Goal: Task Accomplishment & Management: Use online tool/utility

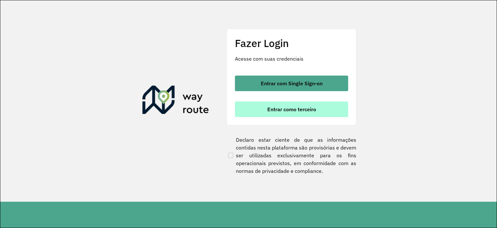
click at [295, 107] on font "Entrar como terceiro" at bounding box center [291, 109] width 49 height 6
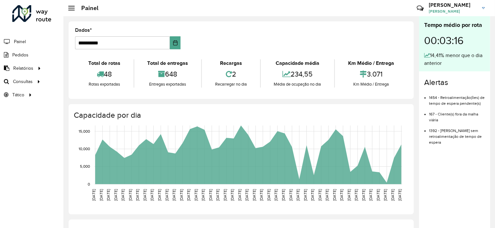
click at [70, 10] on span at bounding box center [71, 10] width 6 height 1
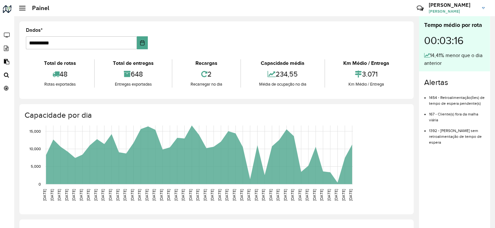
click at [70, 9] on hb-header "Painel Críticas? Dúvidas? Elógios? Sugestões? Entre em contato conosco! Rodrigo…" at bounding box center [254, 8] width 481 height 16
click at [484, 6] on link "Rodrigo Rodrigo Albuquerque" at bounding box center [459, 8] width 61 height 17
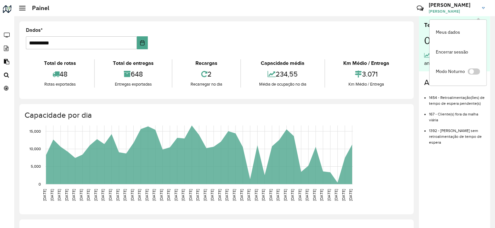
click at [484, 6] on link "Rodrigo Rodrigo Albuquerque" at bounding box center [459, 8] width 61 height 17
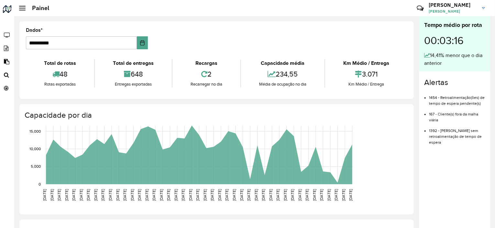
click at [484, 6] on link "Rodrigo Rodrigo Albuquerque" at bounding box center [459, 8] width 61 height 17
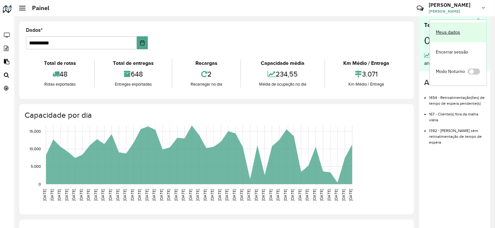
click at [450, 31] on font "Meus dados" at bounding box center [448, 32] width 24 height 6
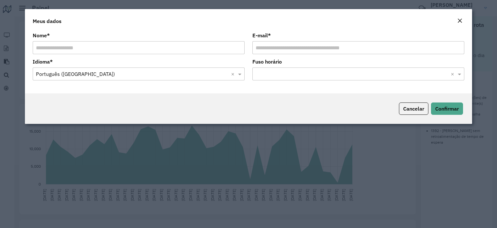
click at [458, 22] on em "Fechar" at bounding box center [459, 20] width 5 height 5
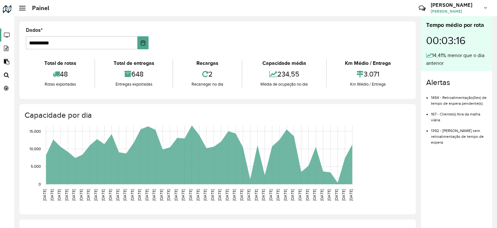
click at [6, 34] on icon at bounding box center [6, 35] width 13 height 6
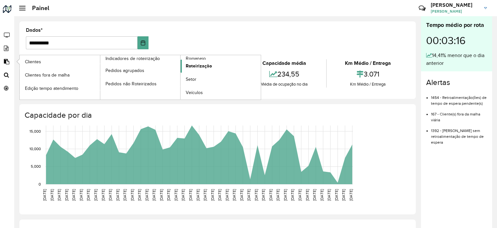
click at [195, 65] on font "Roteirização" at bounding box center [199, 65] width 26 height 5
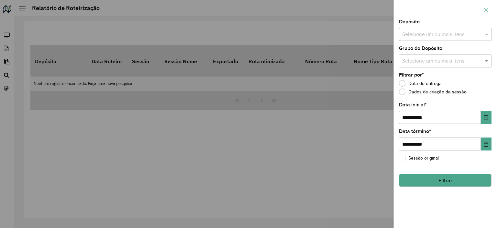
click at [487, 8] on icon "button" at bounding box center [486, 9] width 5 height 5
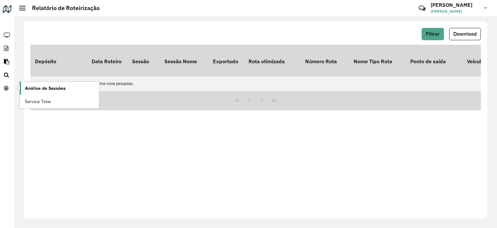
click at [40, 85] on span "Análise de Sessões" at bounding box center [45, 88] width 41 height 7
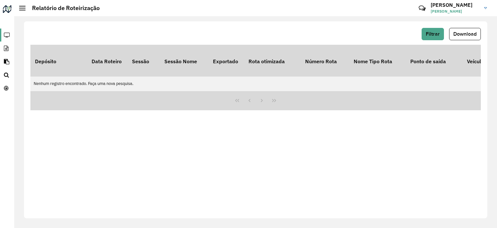
click at [6, 36] on icon at bounding box center [6, 35] width 13 height 6
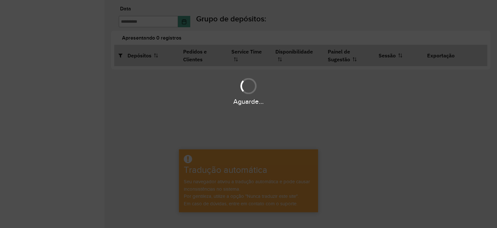
type input "**********"
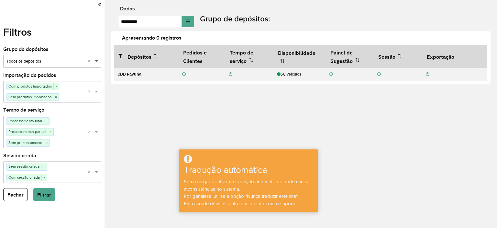
click at [95, 61] on span at bounding box center [97, 61] width 8 height 6
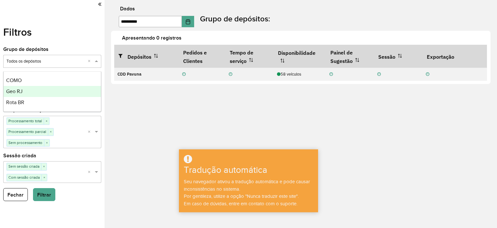
click at [20, 91] on font "Geo RJ" at bounding box center [14, 91] width 17 height 6
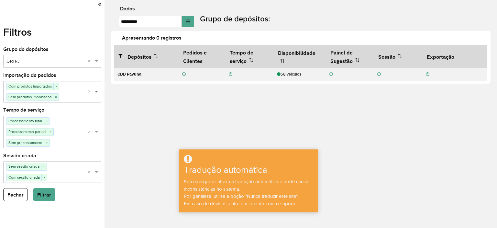
click at [95, 91] on span at bounding box center [97, 91] width 8 height 6
click at [138, 55] on font "Depósitos" at bounding box center [140, 56] width 24 height 6
click at [95, 62] on span at bounding box center [97, 61] width 8 height 6
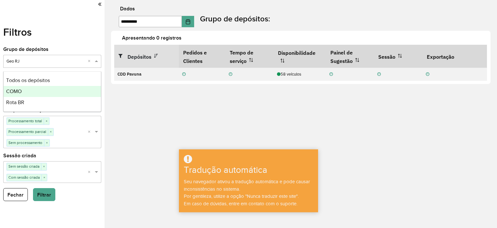
click at [17, 90] on font "COMO" at bounding box center [14, 91] width 16 height 6
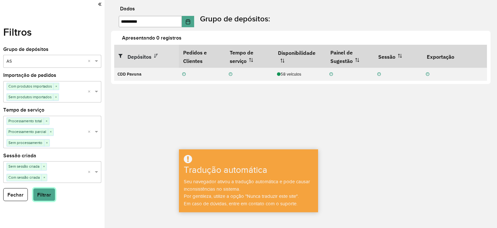
click at [44, 193] on font "Filtrar" at bounding box center [44, 195] width 14 height 6
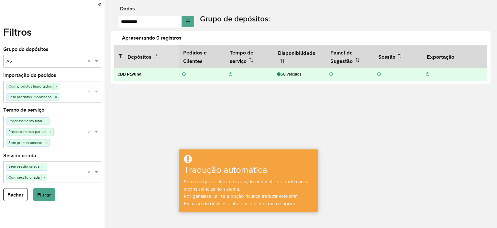
click at [183, 73] on icon at bounding box center [184, 74] width 4 height 4
click at [185, 73] on icon at bounding box center [184, 74] width 4 height 4
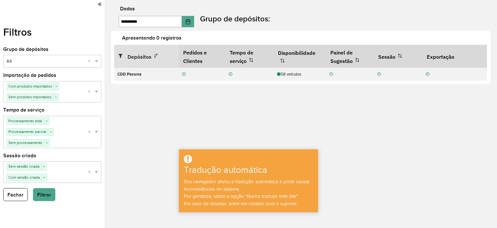
click at [167, 45] on th "Depósitos" at bounding box center [146, 56] width 65 height 23
click at [154, 55] on icon at bounding box center [156, 56] width 4 height 4
click at [119, 55] on icon at bounding box center [123, 55] width 9 height 5
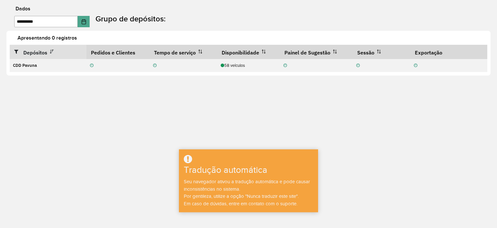
click at [13, 50] on th "Depósitos" at bounding box center [48, 52] width 77 height 15
click at [15, 50] on icon at bounding box center [18, 51] width 9 height 5
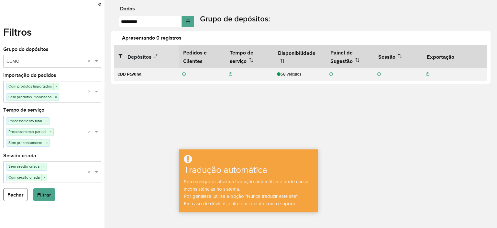
click at [13, 194] on font "Fechar" at bounding box center [15, 195] width 16 height 6
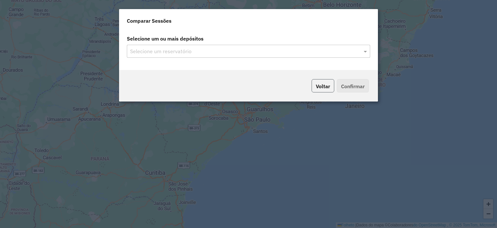
click at [325, 88] on font "Voltar" at bounding box center [323, 86] width 14 height 6
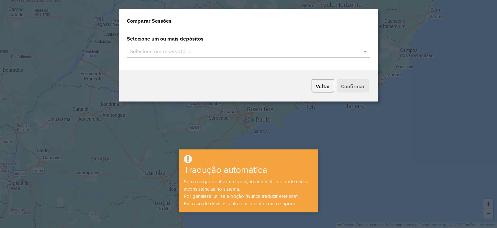
click at [317, 81] on button "Voltar" at bounding box center [323, 85] width 23 height 13
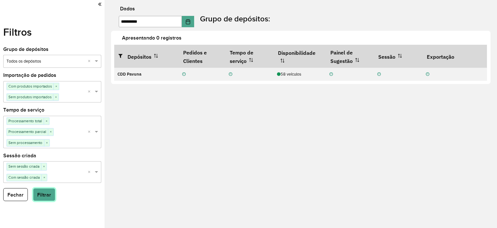
click at [40, 194] on font "Filtrar" at bounding box center [44, 195] width 14 height 6
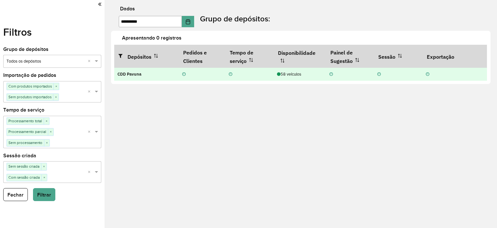
click at [282, 73] on font "58 veículos" at bounding box center [291, 74] width 21 height 6
